Goal: Information Seeking & Learning: Understand process/instructions

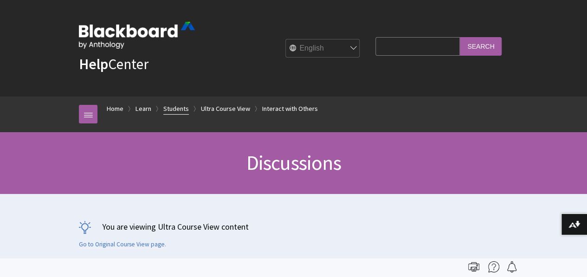
click at [172, 110] on link "Students" at bounding box center [176, 109] width 26 height 12
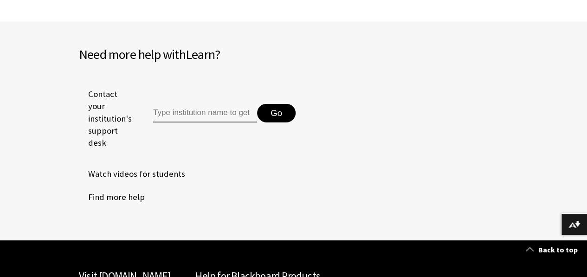
scroll to position [1149, 0]
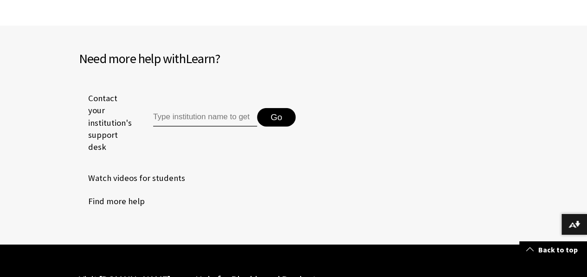
click at [127, 204] on span "Find more help" at bounding box center [112, 201] width 66 height 14
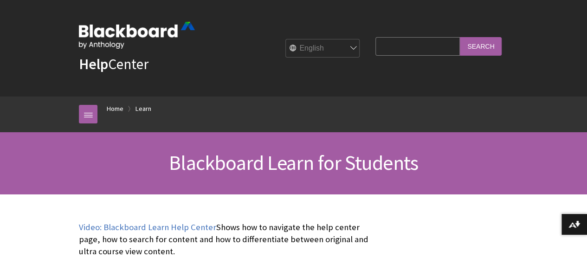
click at [395, 46] on input "Search Query" at bounding box center [418, 46] width 84 height 18
click at [270, 111] on ol "Home Learn" at bounding box center [302, 110] width 411 height 27
click at [136, 106] on link "Learn" at bounding box center [144, 109] width 16 height 12
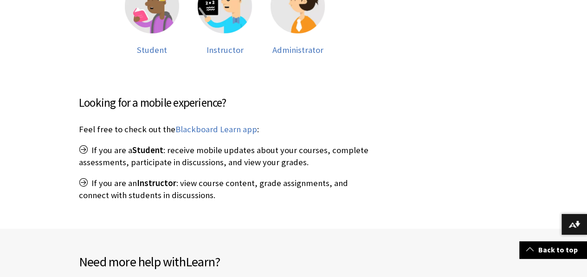
scroll to position [279, 0]
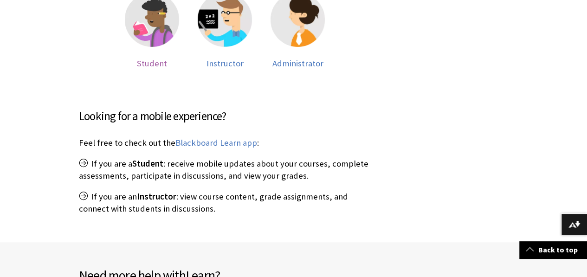
click at [149, 64] on span "Student" at bounding box center [152, 63] width 30 height 11
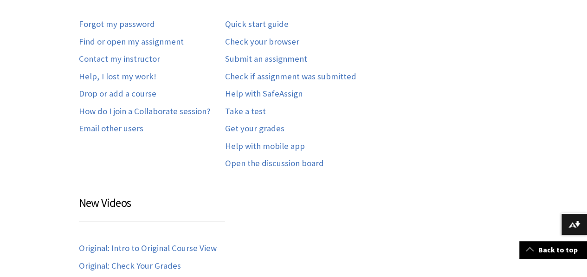
scroll to position [557, 0]
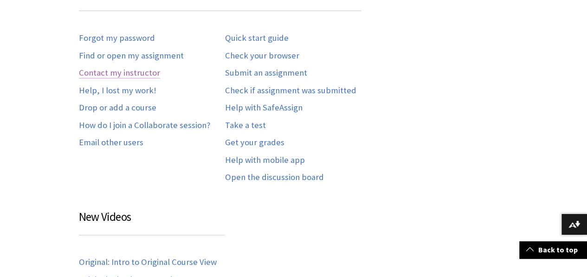
click at [131, 76] on link "Contact my instructor" at bounding box center [119, 73] width 81 height 11
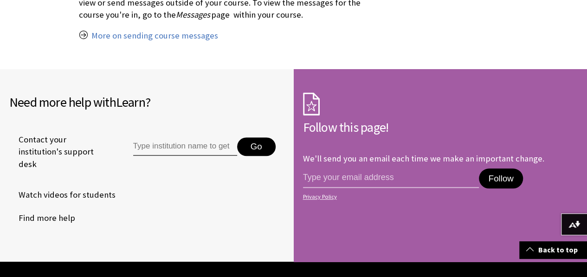
scroll to position [186, 0]
